Goal: Transaction & Acquisition: Download file/media

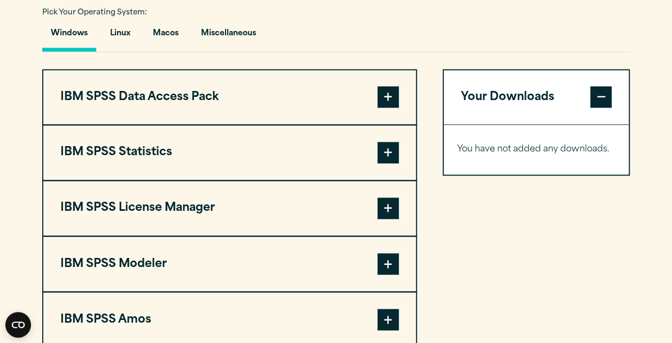
scroll to position [784, 0]
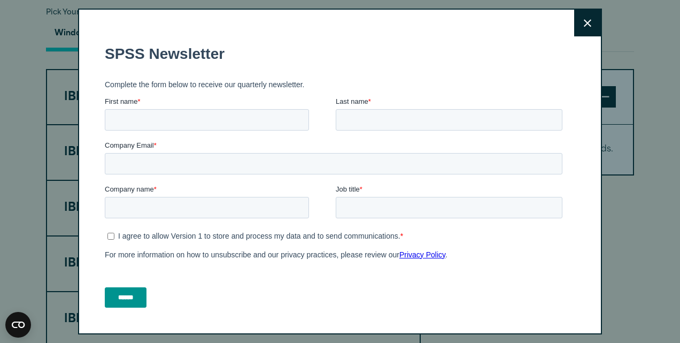
click at [574, 26] on button "Close" at bounding box center [587, 23] width 27 height 27
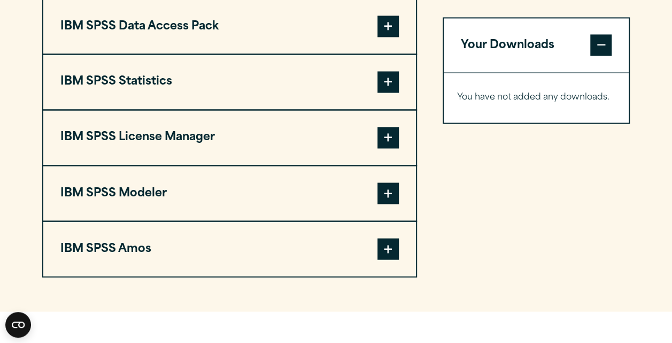
scroll to position [855, 0]
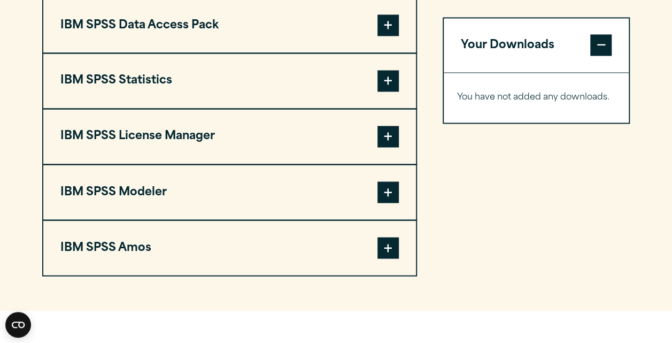
click at [390, 91] on span at bounding box center [387, 80] width 21 height 21
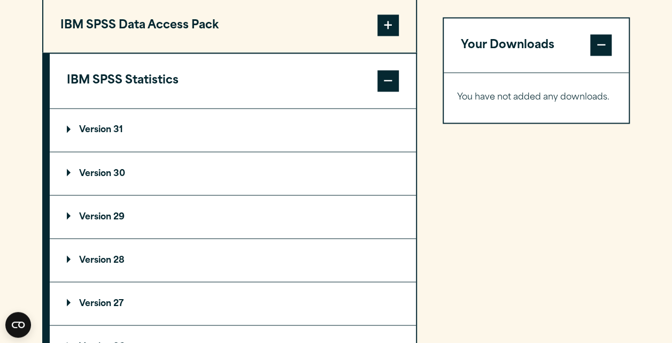
click at [250, 187] on summary "Version 30" at bounding box center [233, 173] width 366 height 43
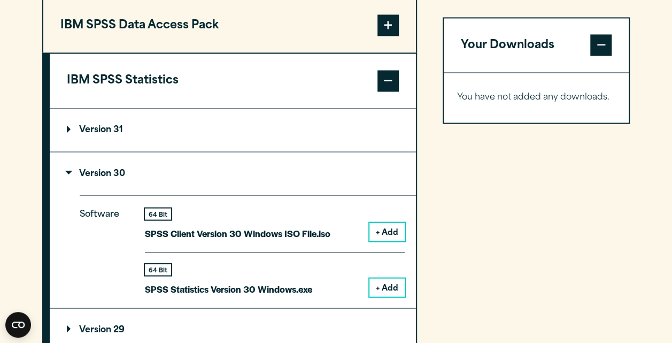
click at [265, 141] on summary "Version 31" at bounding box center [233, 130] width 366 height 43
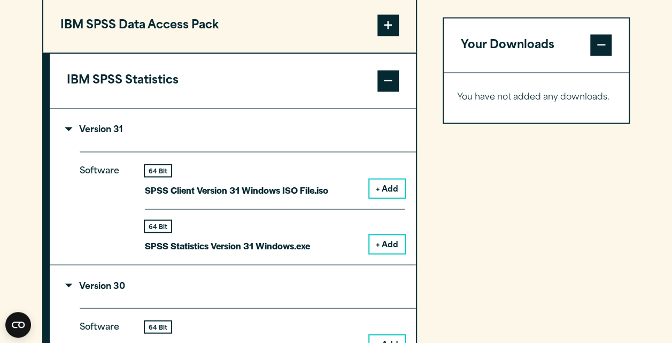
click at [381, 197] on button "+ Add" at bounding box center [386, 188] width 35 height 18
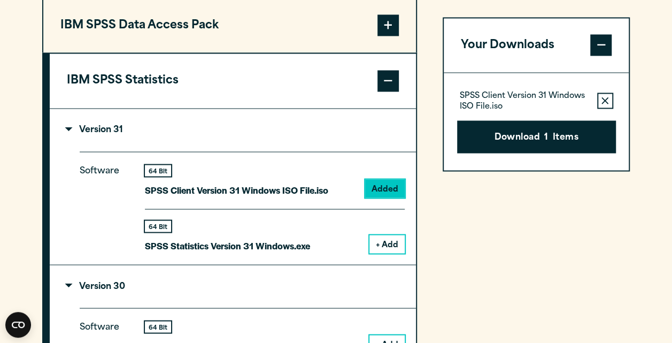
click at [382, 253] on button "+ Add" at bounding box center [386, 244] width 35 height 18
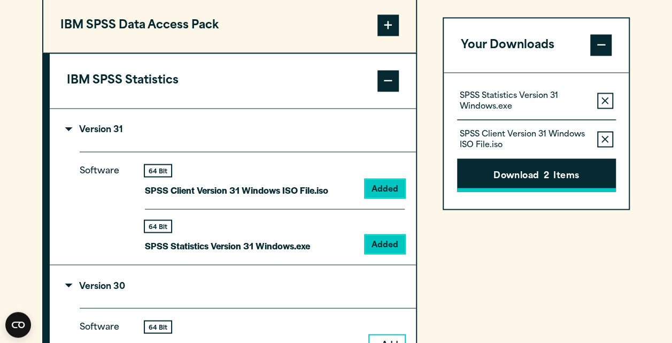
click at [511, 167] on button "Download 2 Items" at bounding box center [536, 175] width 159 height 33
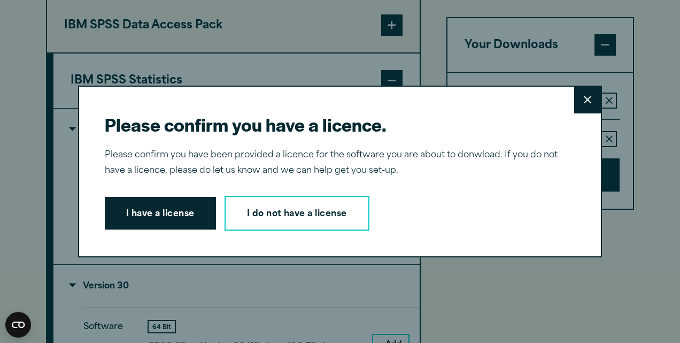
click at [586, 100] on icon at bounding box center [587, 100] width 7 height 8
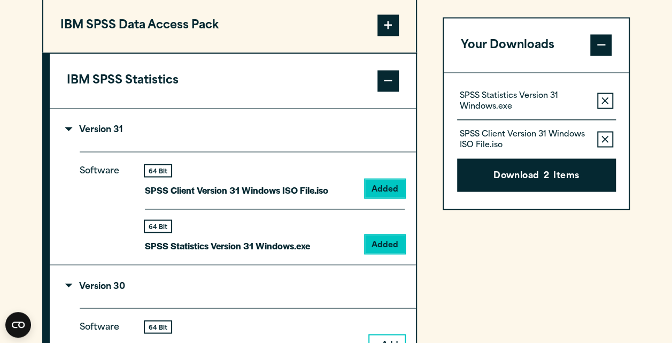
click at [609, 139] on button "Remove this item from your software download list" at bounding box center [605, 139] width 16 height 16
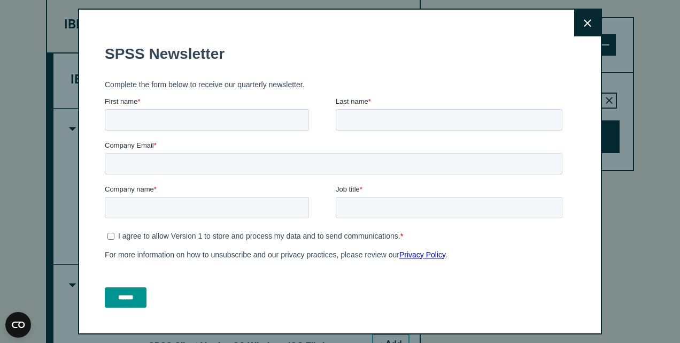
click at [585, 30] on button "Close" at bounding box center [587, 23] width 27 height 27
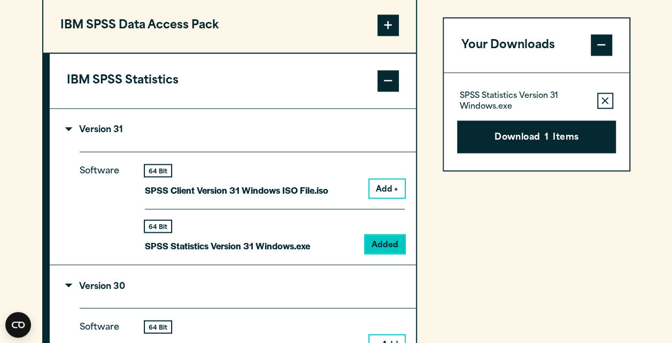
click at [537, 145] on button "Download 1 Items" at bounding box center [536, 136] width 159 height 33
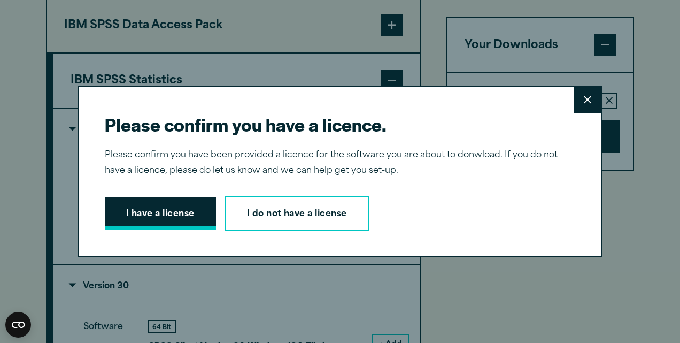
click at [151, 211] on button "I have a license" at bounding box center [160, 213] width 111 height 33
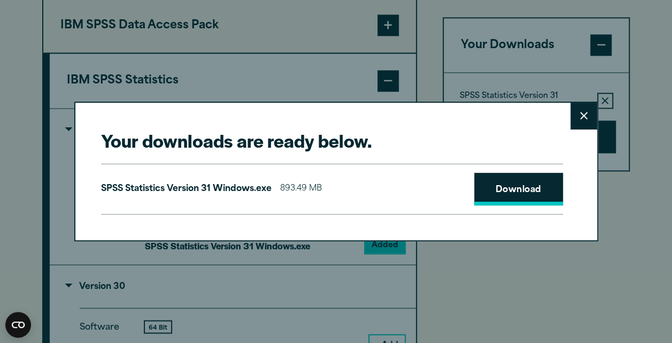
click at [546, 187] on link "Download" at bounding box center [518, 189] width 89 height 33
